Goal: Find specific page/section: Find specific page/section

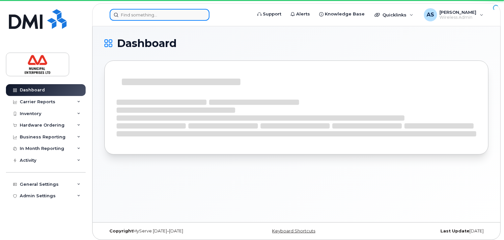
click at [157, 17] on input at bounding box center [160, 15] width 100 height 12
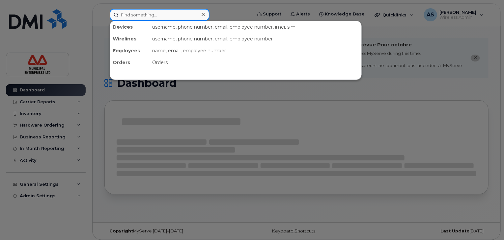
paste input "7826407782"
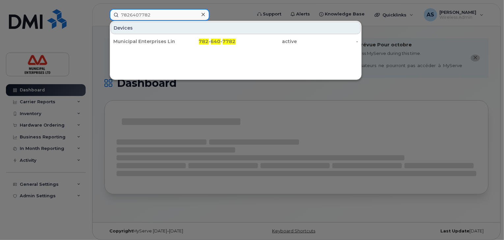
type input "7826407782"
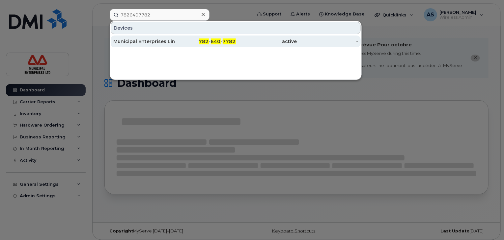
click at [166, 43] on div "Municipal Enterprises Limited" at bounding box center [143, 41] width 61 height 7
